Goal: Task Accomplishment & Management: Manage account settings

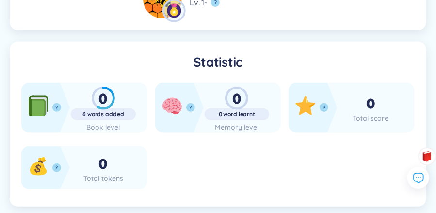
scroll to position [157, 0]
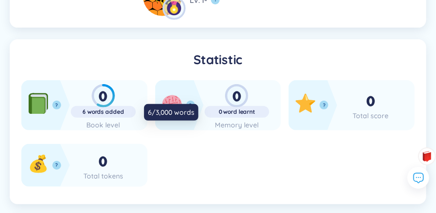
click at [106, 109] on div "6 words added" at bounding box center [103, 112] width 65 height 8
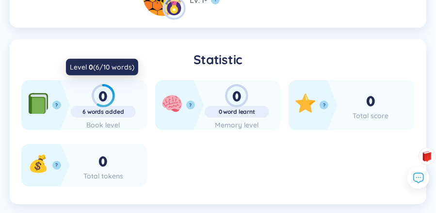
click at [111, 98] on div "0" at bounding box center [103, 95] width 65 height 23
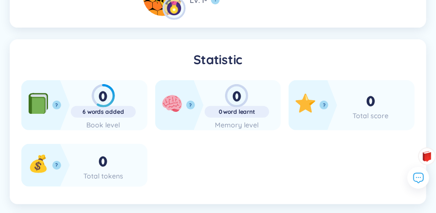
click at [38, 98] on icon at bounding box center [36, 106] width 15 height 16
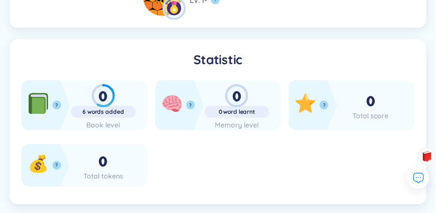
click at [46, 102] on icon at bounding box center [38, 104] width 17 height 18
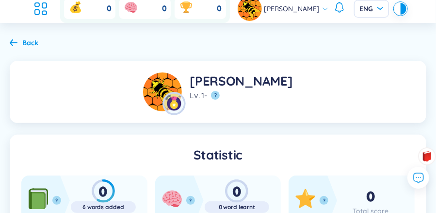
scroll to position [12, 0]
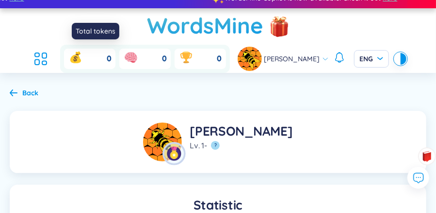
click at [77, 63] on icon at bounding box center [76, 57] width 16 height 16
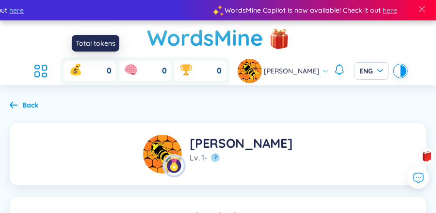
click at [77, 63] on icon at bounding box center [76, 70] width 16 height 16
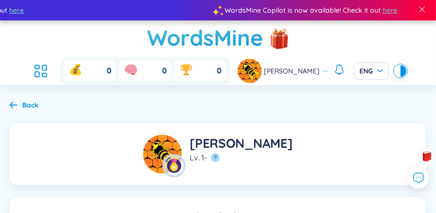
click at [12, 107] on icon at bounding box center [14, 104] width 8 height 7
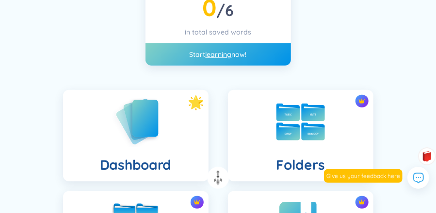
scroll to position [246, 0]
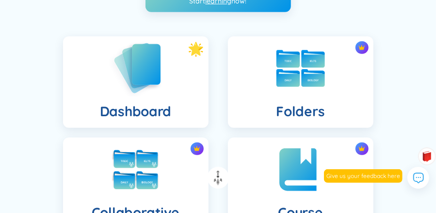
click at [136, 74] on img at bounding box center [135, 67] width 53 height 55
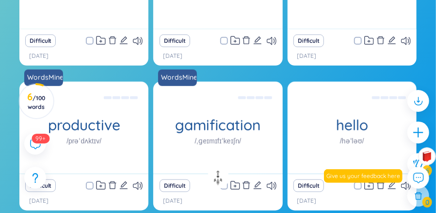
scroll to position [263, 0]
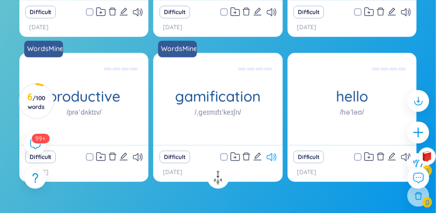
click at [270, 153] on icon at bounding box center [272, 157] width 10 height 8
click at [269, 153] on icon at bounding box center [272, 157] width 10 height 8
click at [137, 157] on icon at bounding box center [138, 157] width 10 height 8
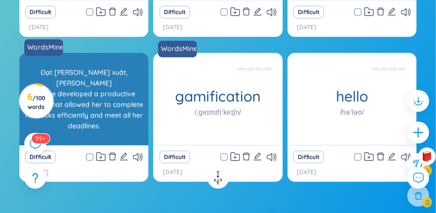
drag, startPoint x: 137, startPoint y: 158, endPoint x: 129, endPoint y: 136, distance: 23.8
click at [137, 158] on icon at bounding box center [138, 157] width 10 height 8
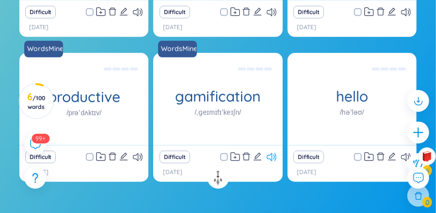
click at [271, 156] on icon at bounding box center [272, 157] width 10 height 8
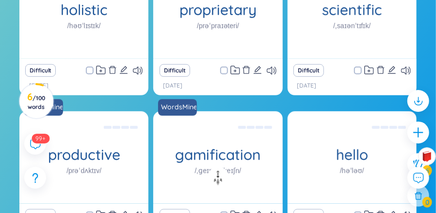
scroll to position [231, 0]
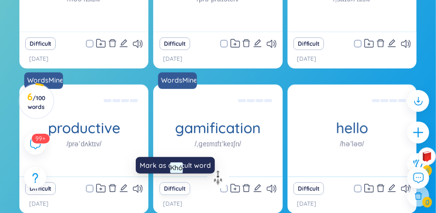
click at [179, 188] on button "Difficult" at bounding box center [175, 188] width 31 height 13
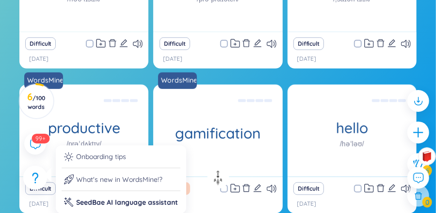
click at [40, 187] on div at bounding box center [35, 177] width 24 height 24
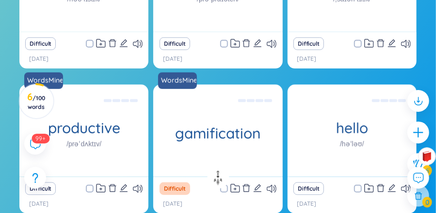
scroll to position [177, 0]
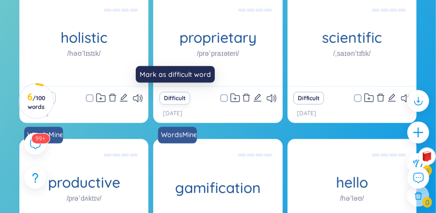
click at [175, 97] on button "Difficult" at bounding box center [175, 98] width 31 height 13
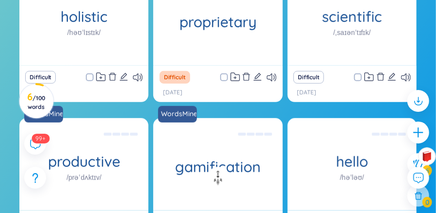
scroll to position [220, 0]
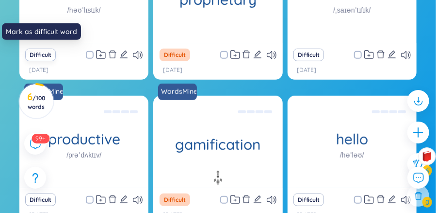
click at [42, 54] on button "Difficult" at bounding box center [40, 55] width 31 height 13
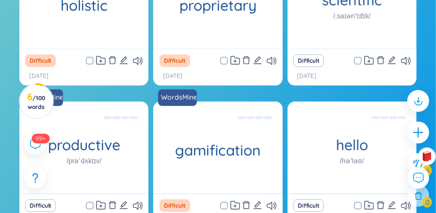
scroll to position [168, 0]
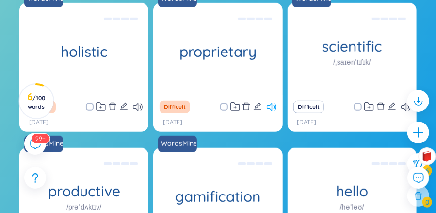
click at [272, 106] on icon at bounding box center [272, 107] width 10 height 8
